Goal: Entertainment & Leisure: Consume media (video, audio)

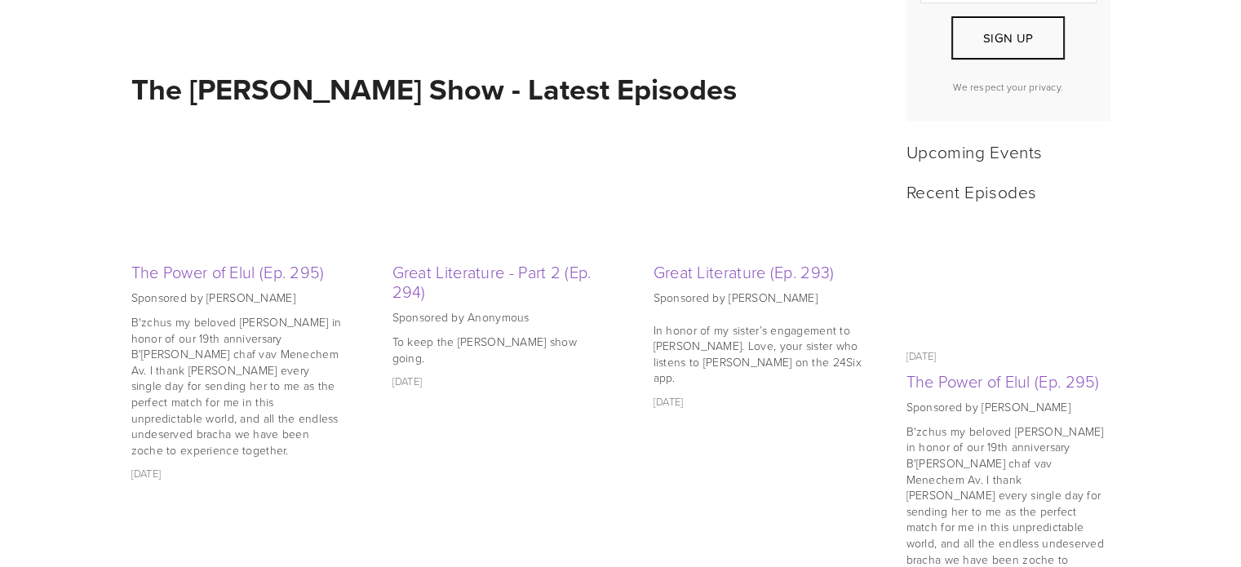
scroll to position [622, 0]
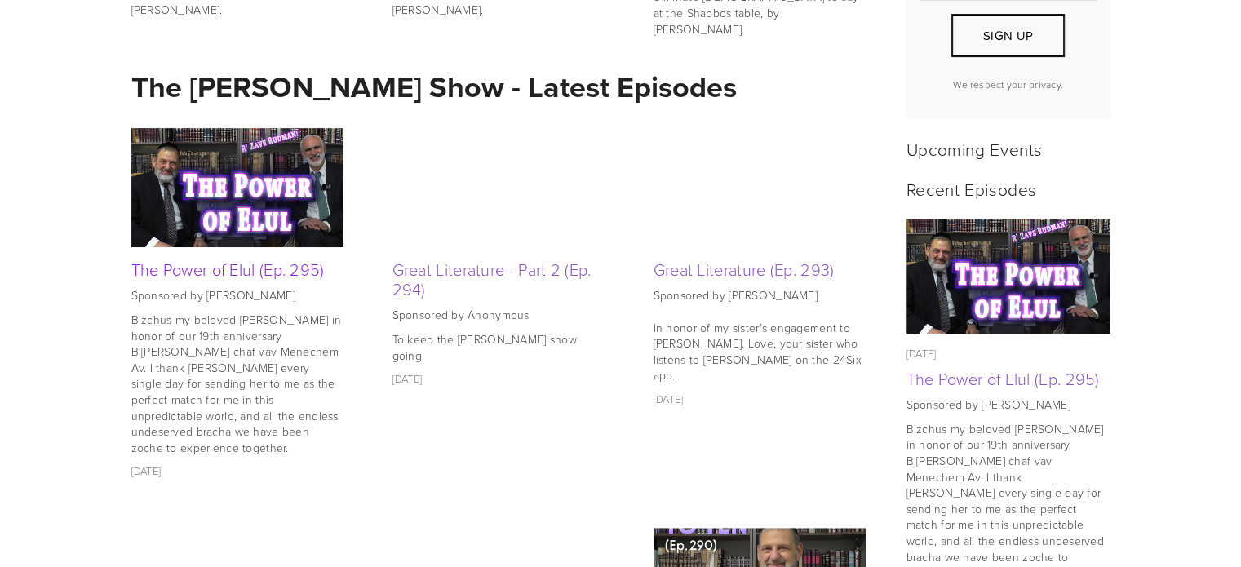
click at [252, 272] on link "The Power of Elul (Ep. 295)" at bounding box center [227, 269] width 193 height 23
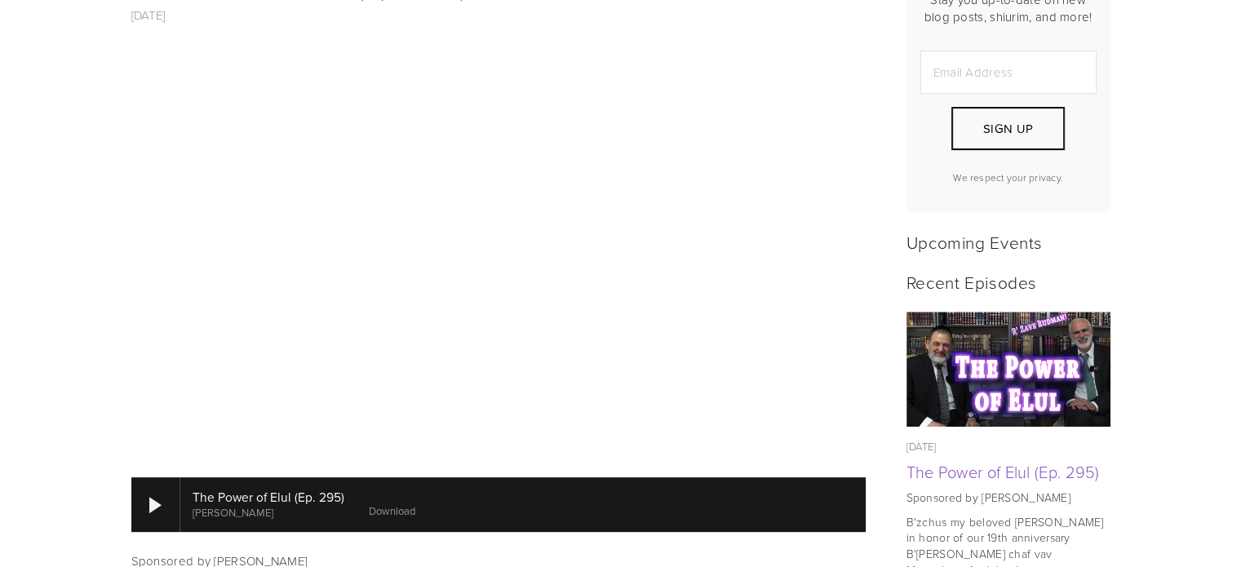
scroll to position [532, 0]
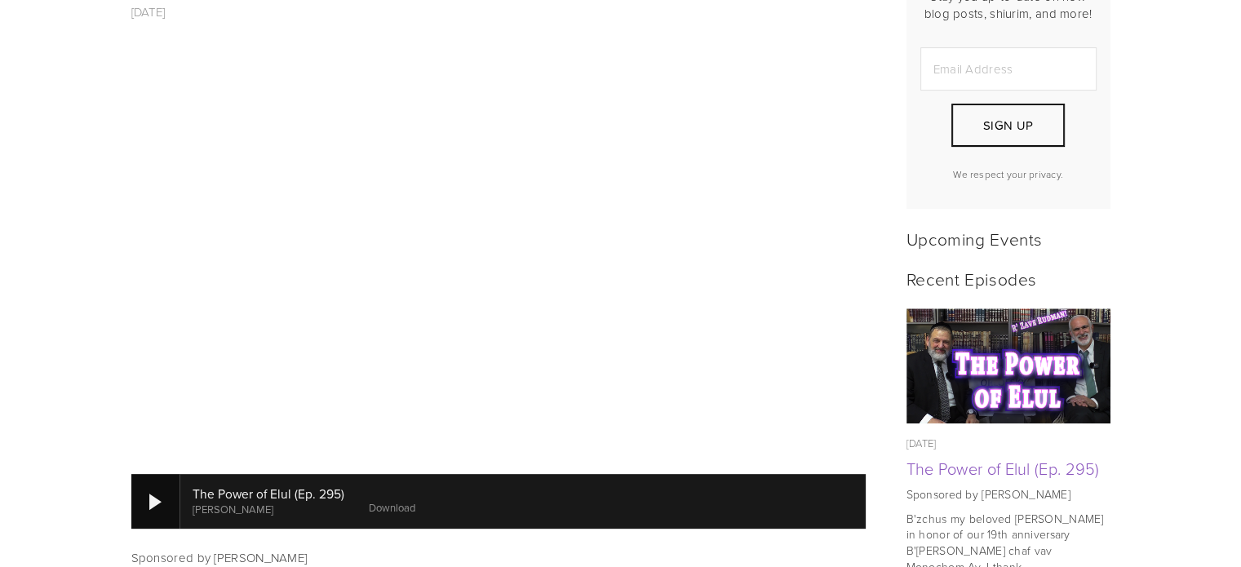
click at [144, 474] on div at bounding box center [155, 501] width 49 height 54
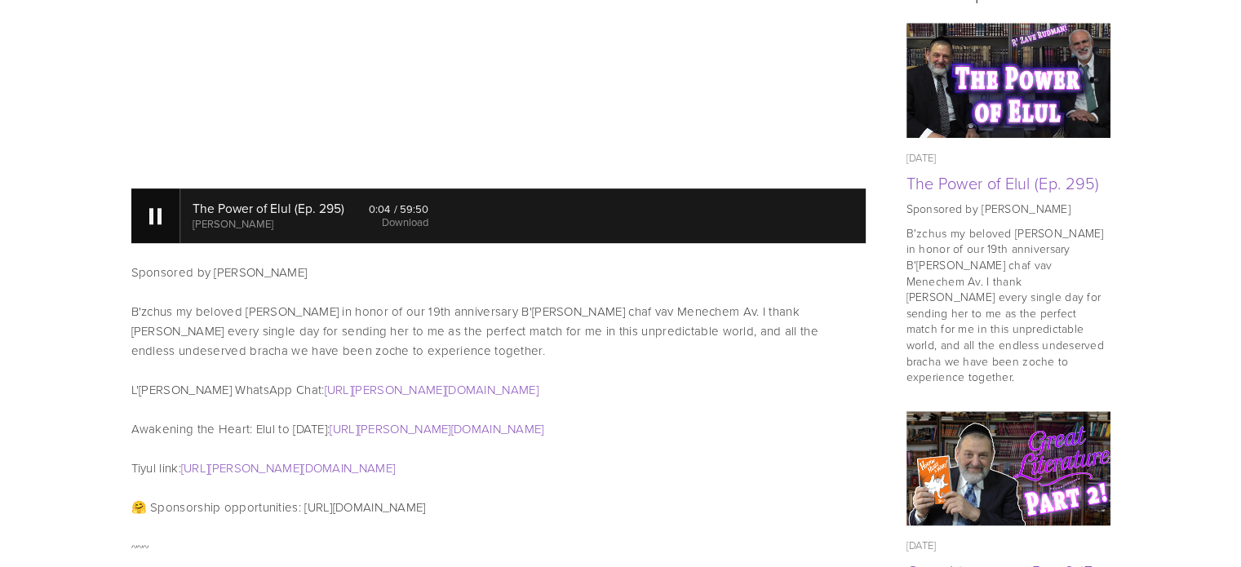
scroll to position [819, 0]
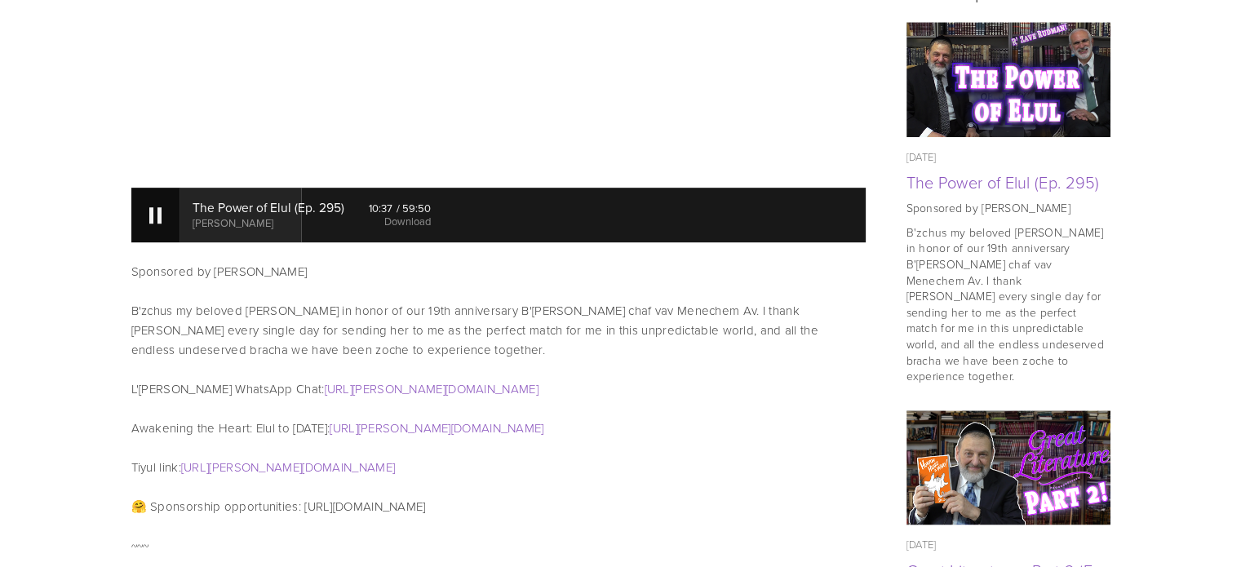
click at [164, 191] on div at bounding box center [155, 215] width 49 height 54
